Goal: Task Accomplishment & Management: Manage account settings

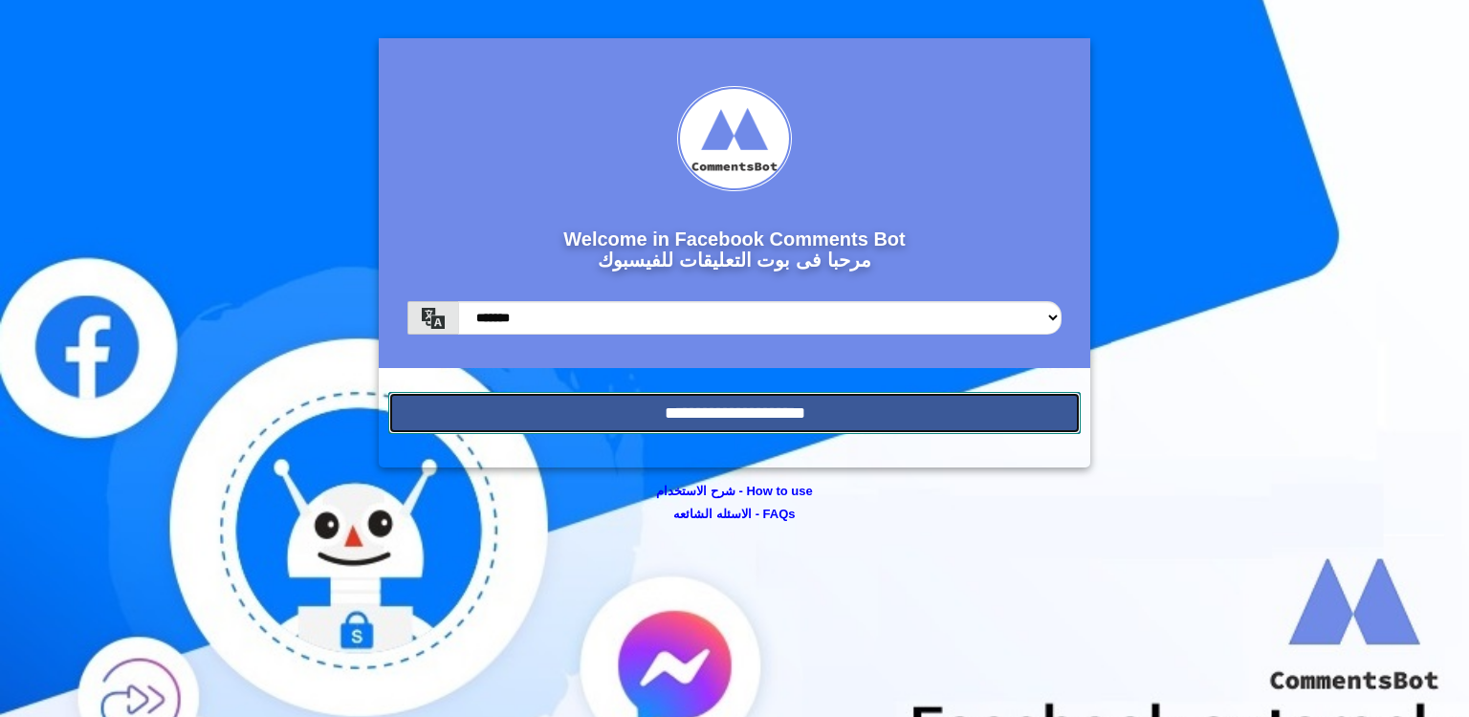
click at [838, 424] on input "**********" at bounding box center [734, 413] width 692 height 42
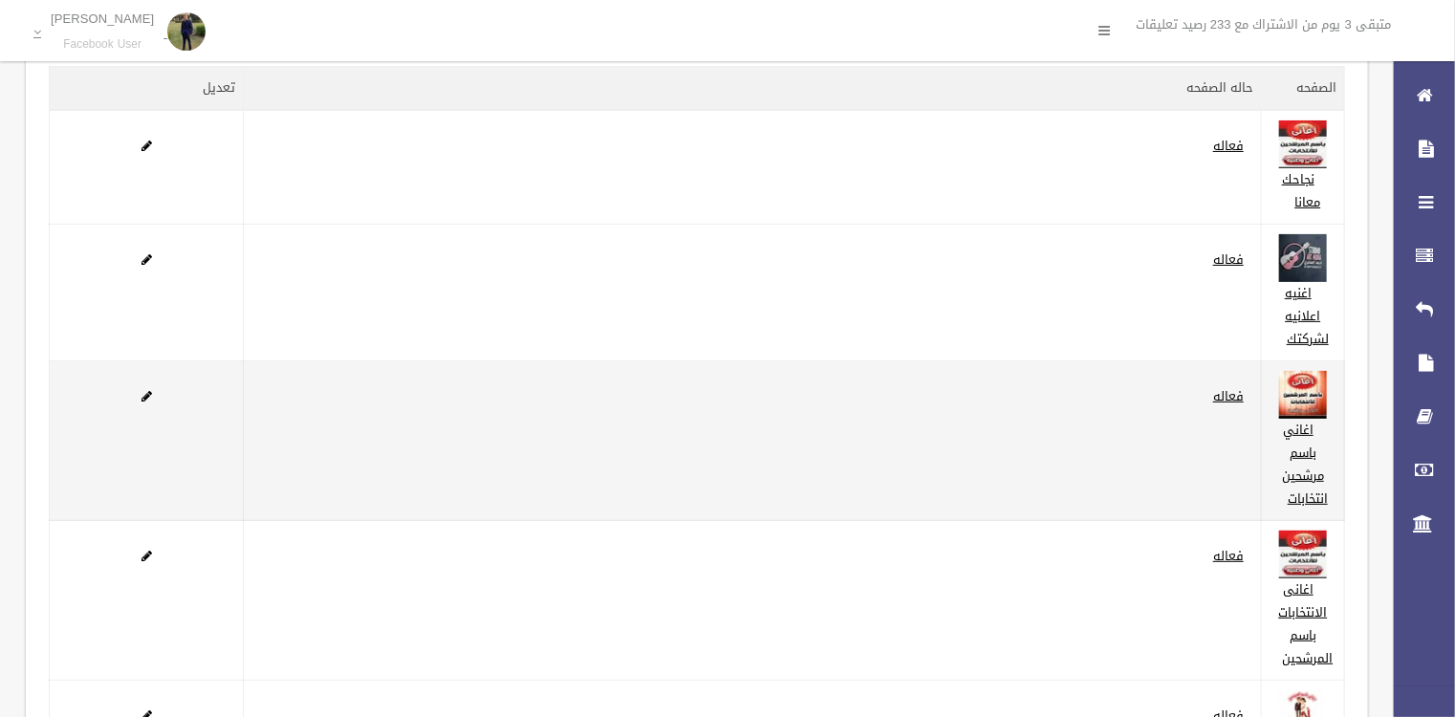
scroll to position [153, 0]
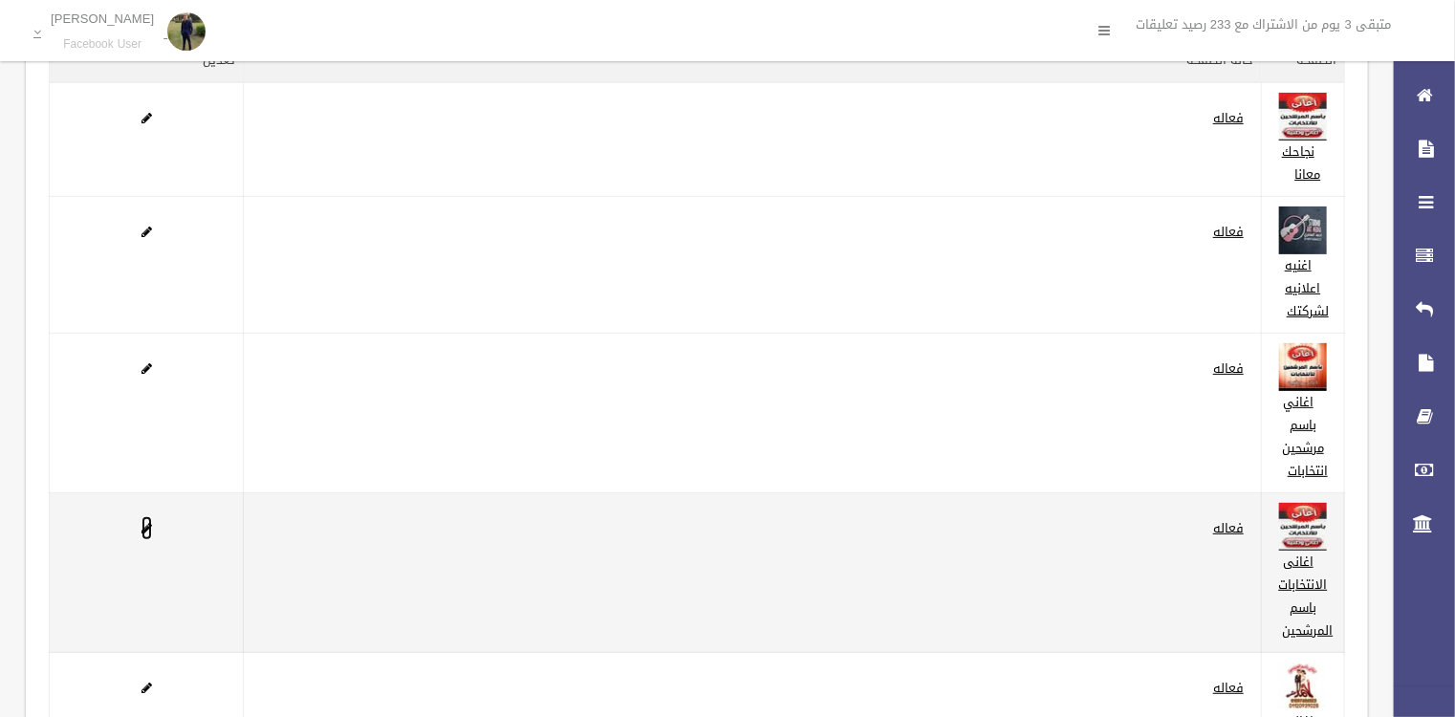
click at [142, 531] on span at bounding box center [147, 528] width 11 height 12
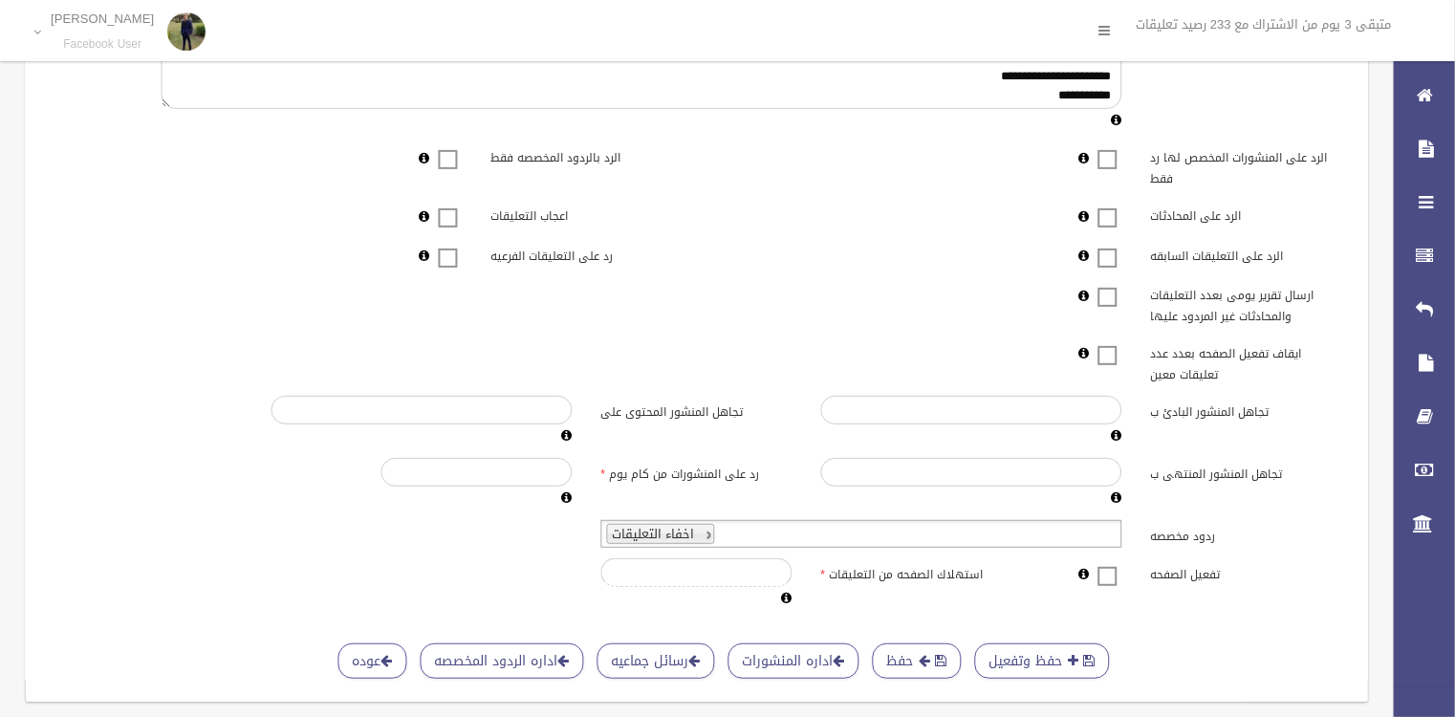
scroll to position [419, 0]
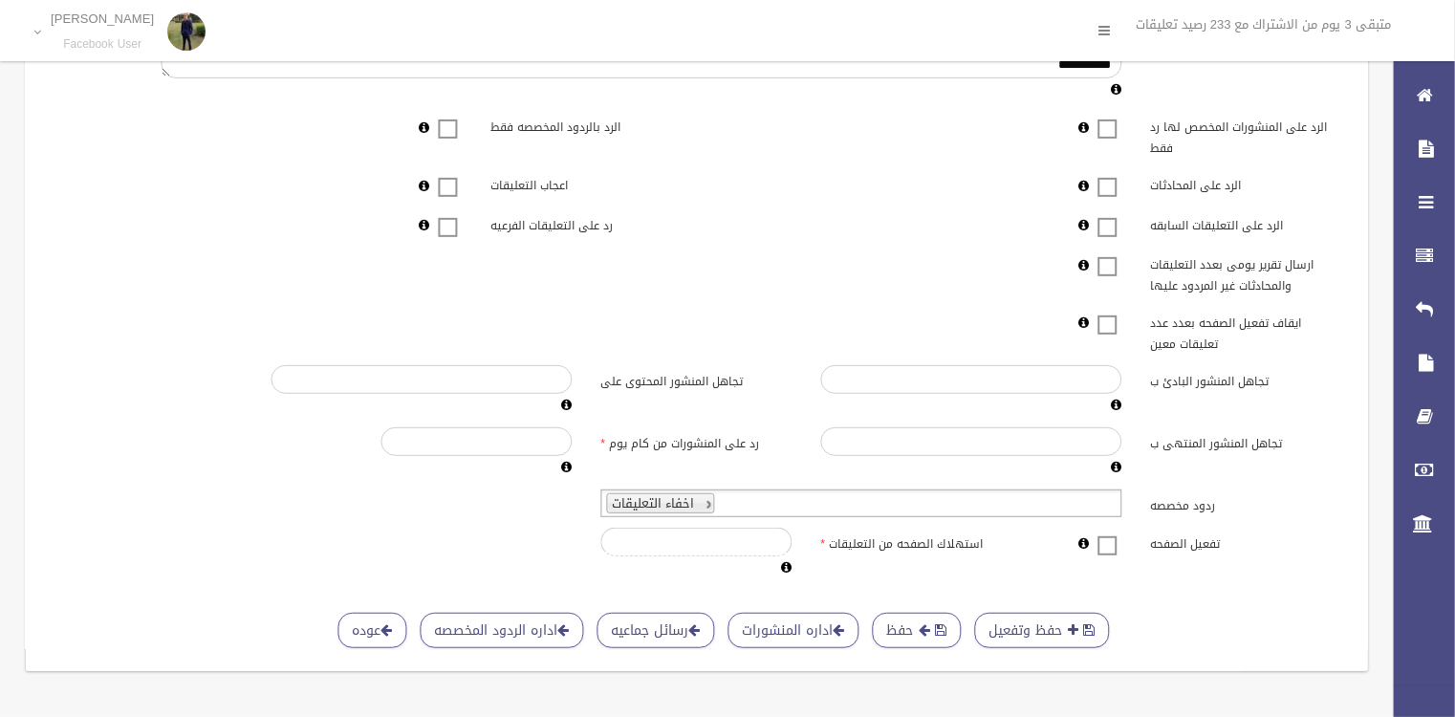
click at [1115, 534] on span at bounding box center [1108, 534] width 29 height 0
click at [939, 627] on button "حفظ" at bounding box center [917, 630] width 89 height 35
